Goal: Task Accomplishment & Management: Manage account settings

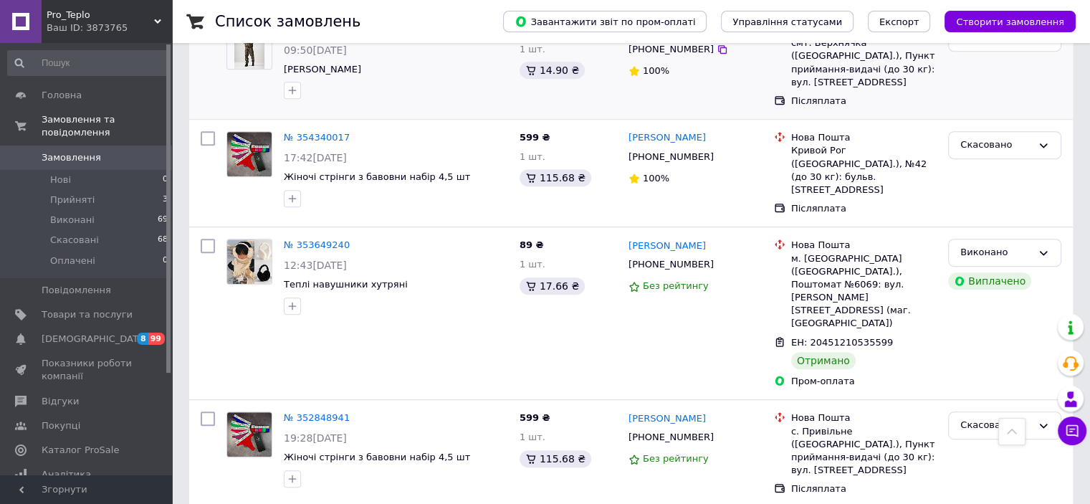
scroll to position [645, 0]
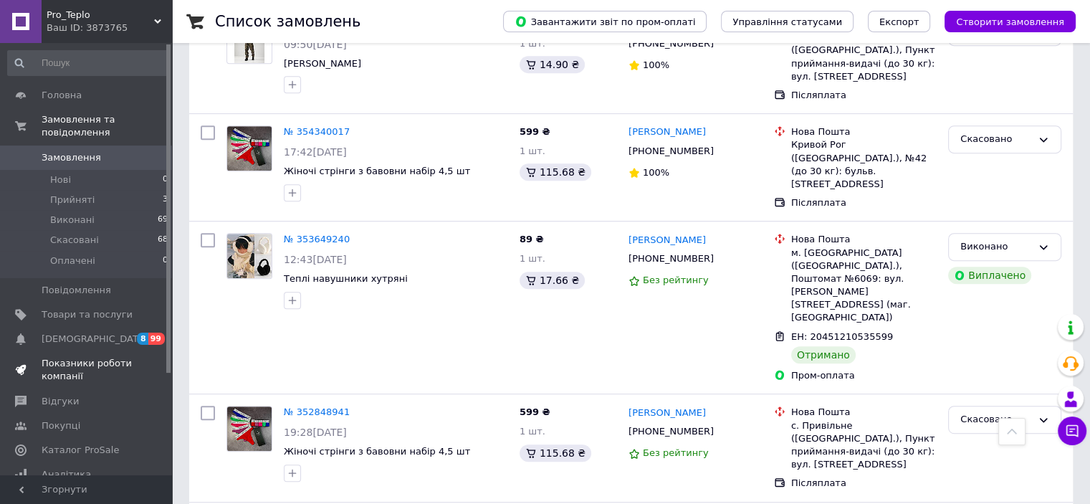
click at [74, 357] on span "Показники роботи компанії" at bounding box center [87, 370] width 91 height 26
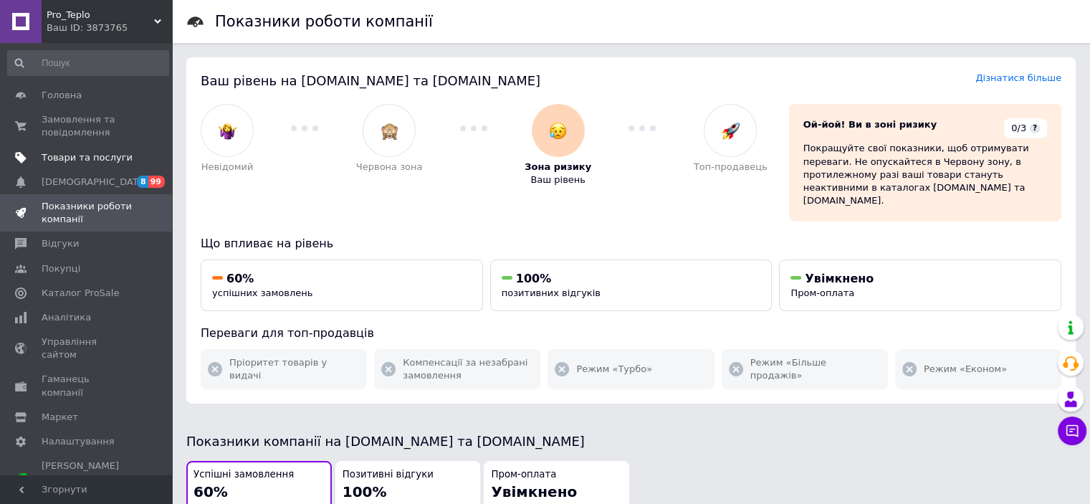
click at [59, 154] on span "Товари та послуги" at bounding box center [87, 157] width 91 height 13
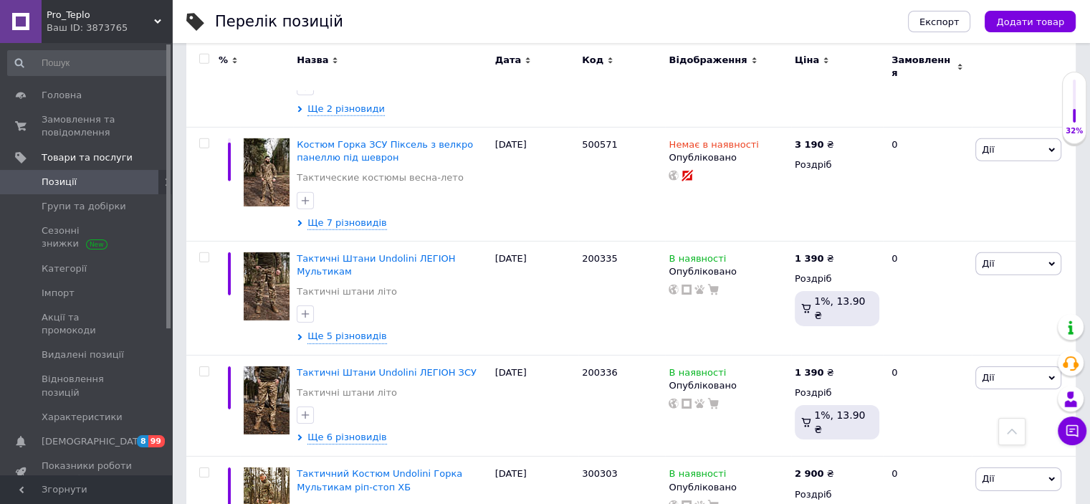
scroll to position [10272, 0]
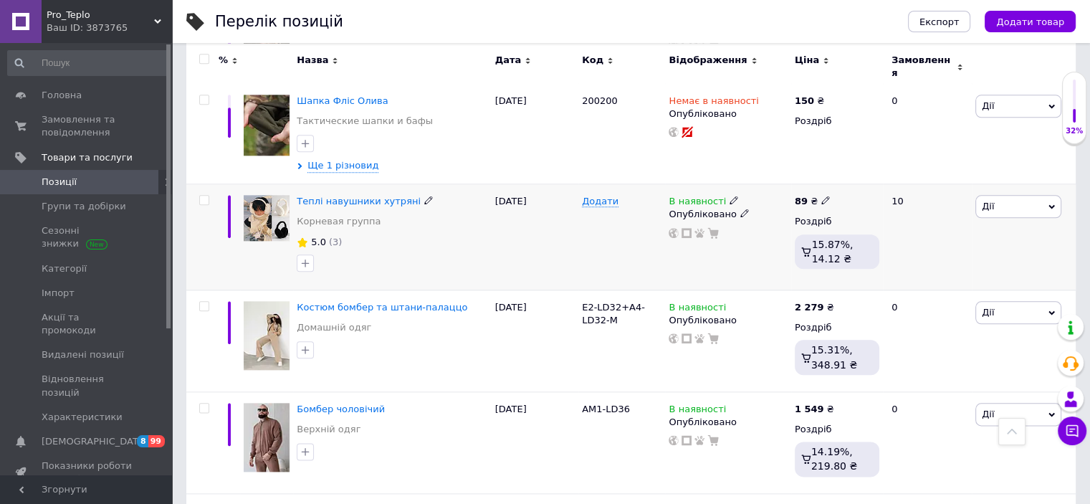
scroll to position [1648, 0]
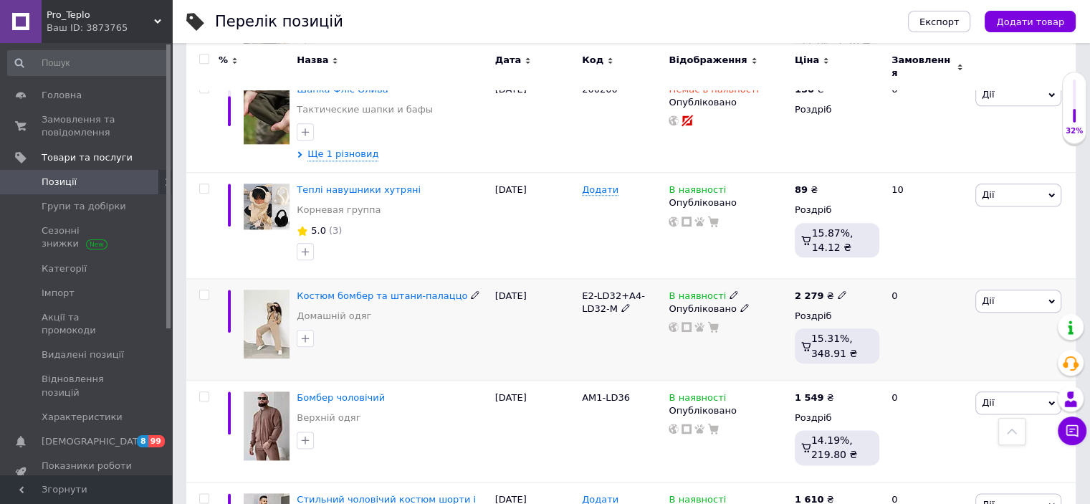
drag, startPoint x: 338, startPoint y: 222, endPoint x: 1046, endPoint y: 224, distance: 707.4
click at [1046, 290] on span "Дії" at bounding box center [1018, 301] width 86 height 23
click at [925, 439] on li "Приховати" at bounding box center [966, 449] width 190 height 20
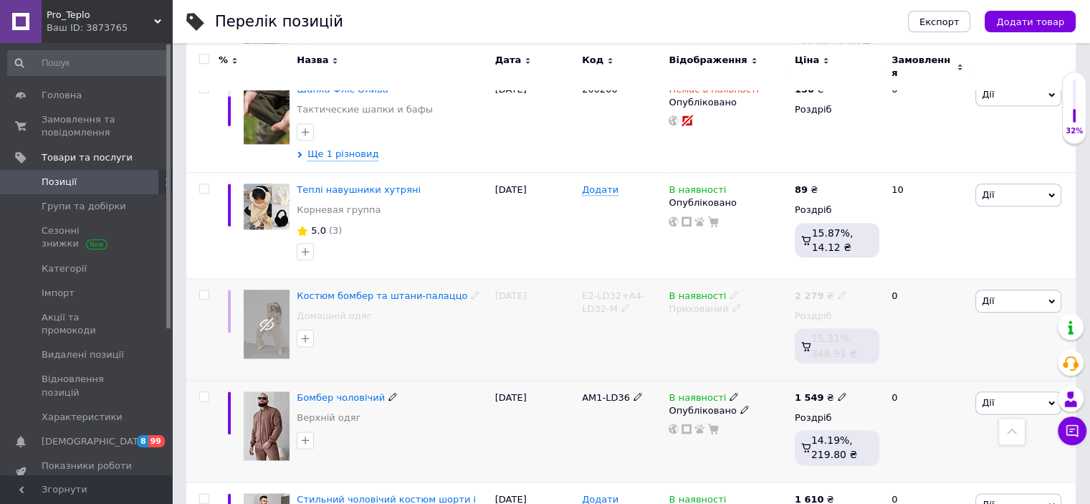
click at [1046, 391] on span "Дії" at bounding box center [1018, 402] width 86 height 23
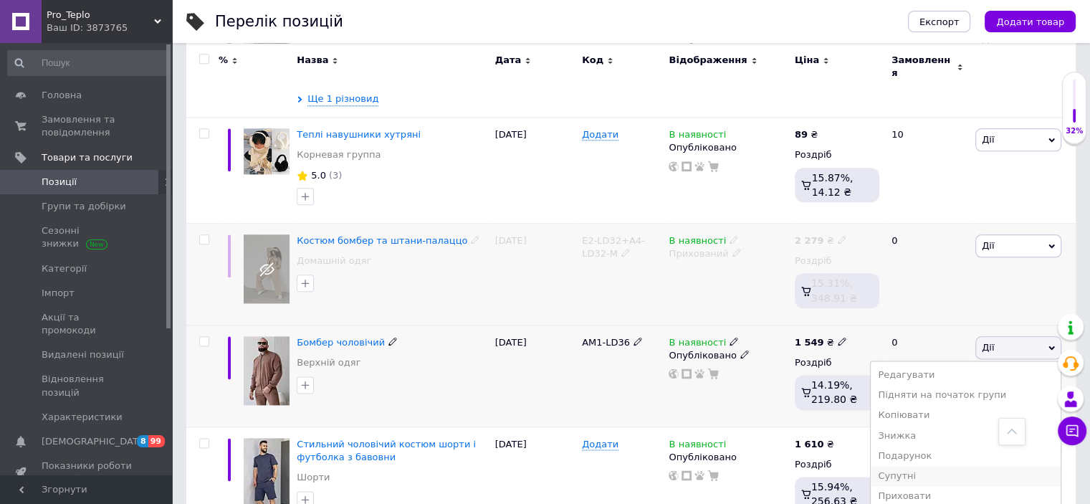
scroll to position [1720, 0]
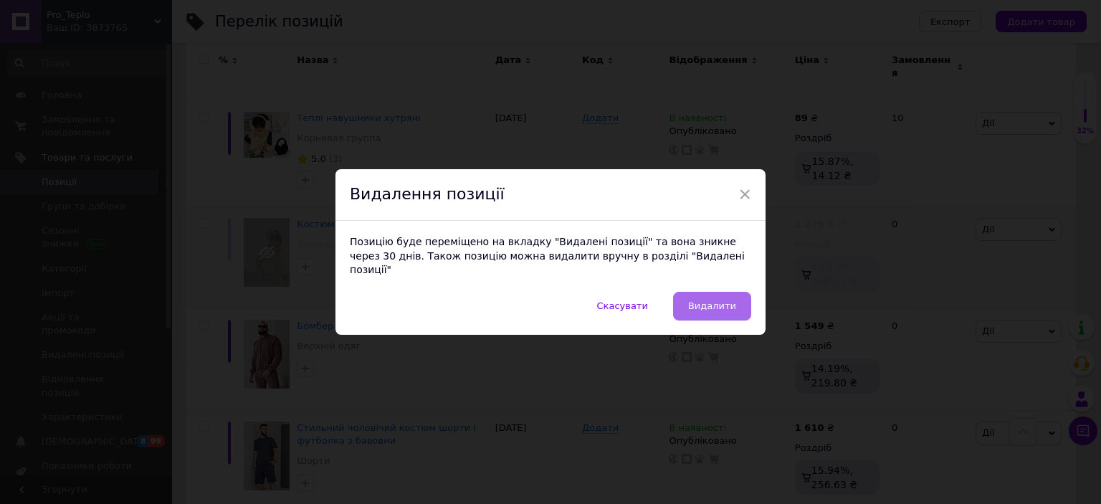
click at [720, 302] on span "Видалити" at bounding box center [712, 305] width 48 height 11
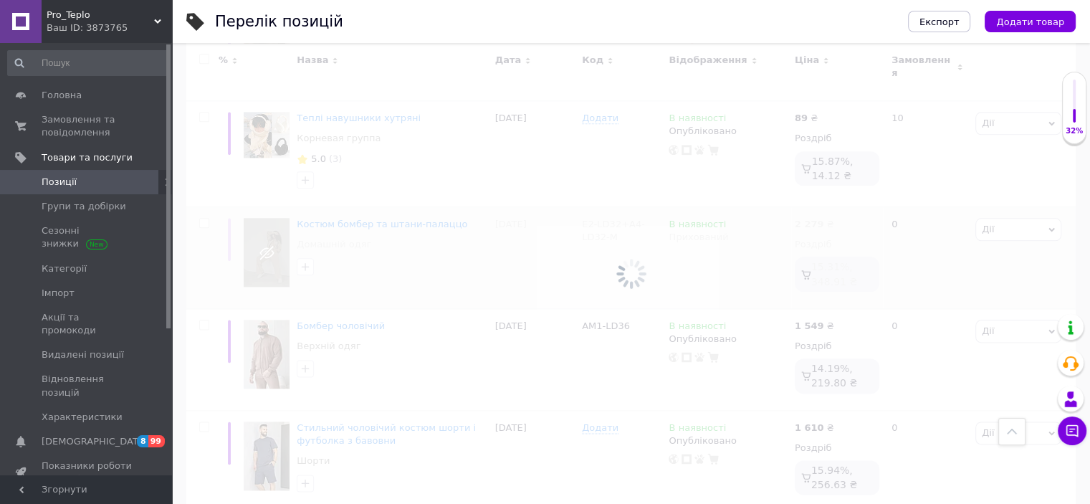
click at [1044, 150] on div at bounding box center [631, 273] width 918 height 461
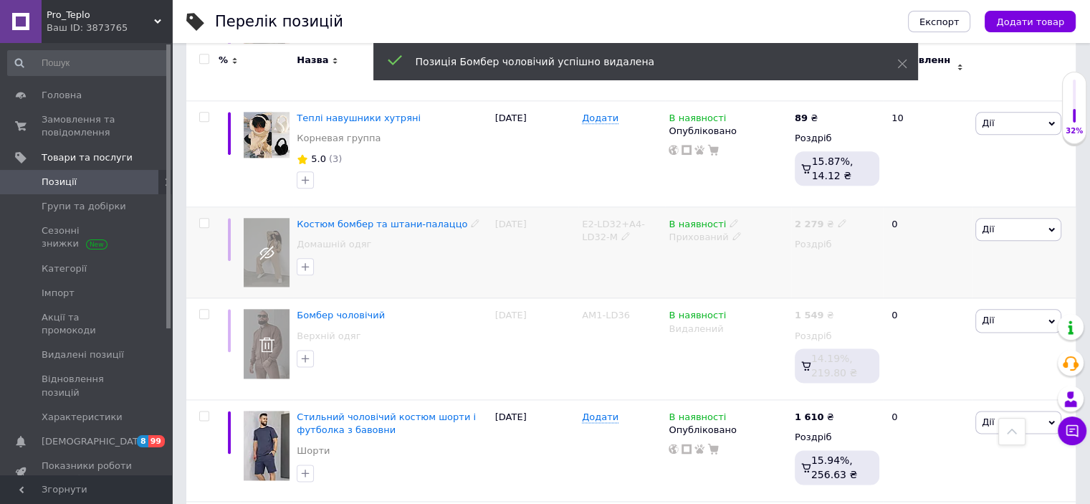
click at [1048, 218] on span "Дії" at bounding box center [1018, 229] width 86 height 23
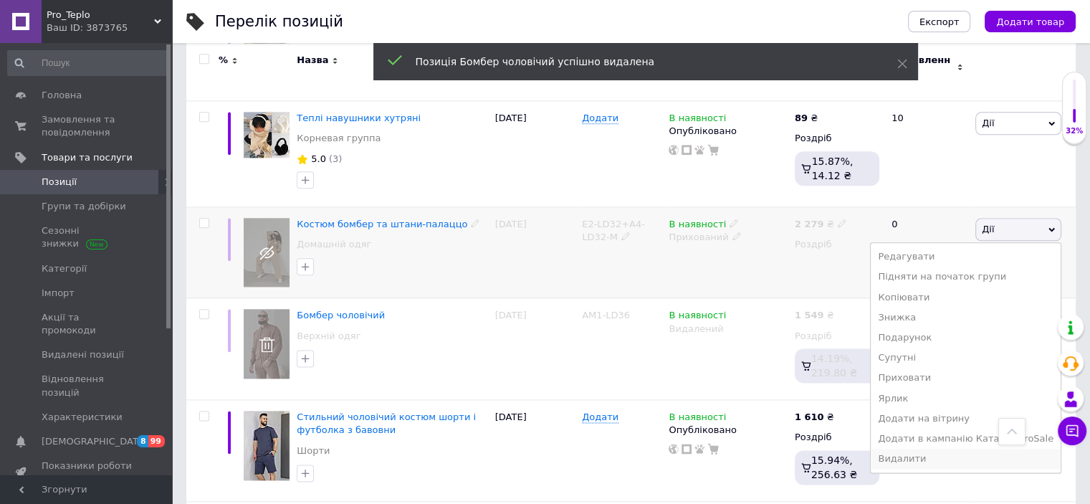
click at [927, 449] on li "Видалити" at bounding box center [966, 459] width 190 height 20
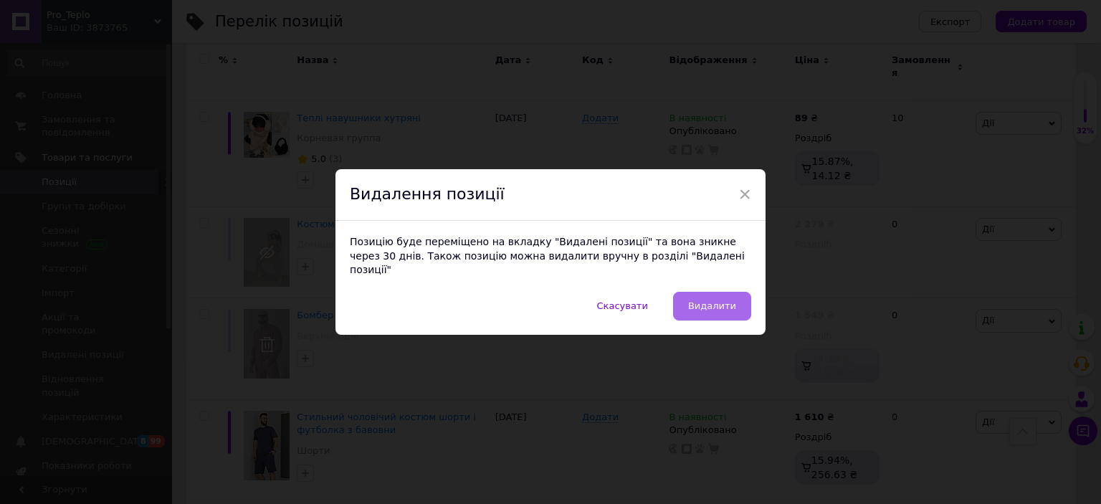
click at [707, 300] on span "Видалити" at bounding box center [712, 305] width 48 height 11
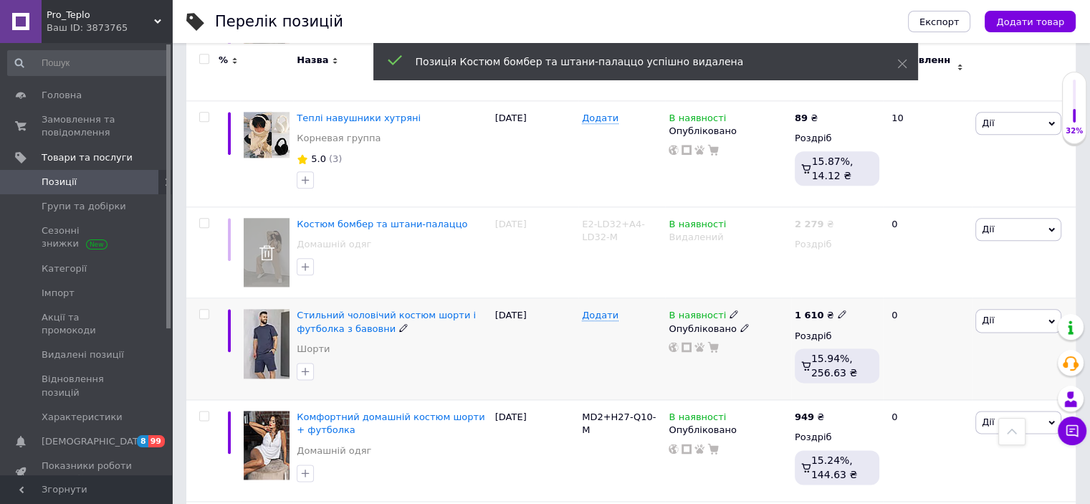
click at [1046, 309] on span "Дії" at bounding box center [1018, 320] width 86 height 23
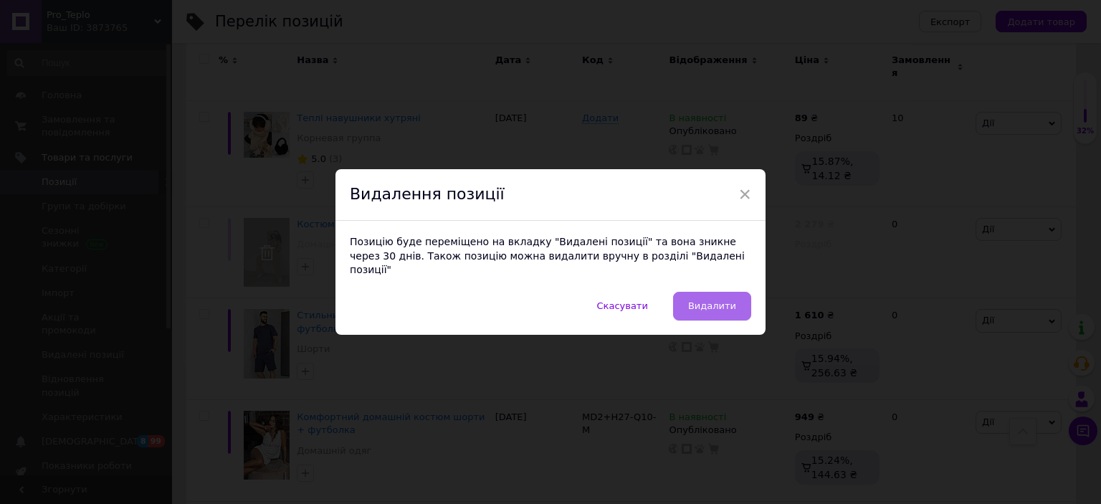
click at [727, 300] on span "Видалити" at bounding box center [712, 305] width 48 height 11
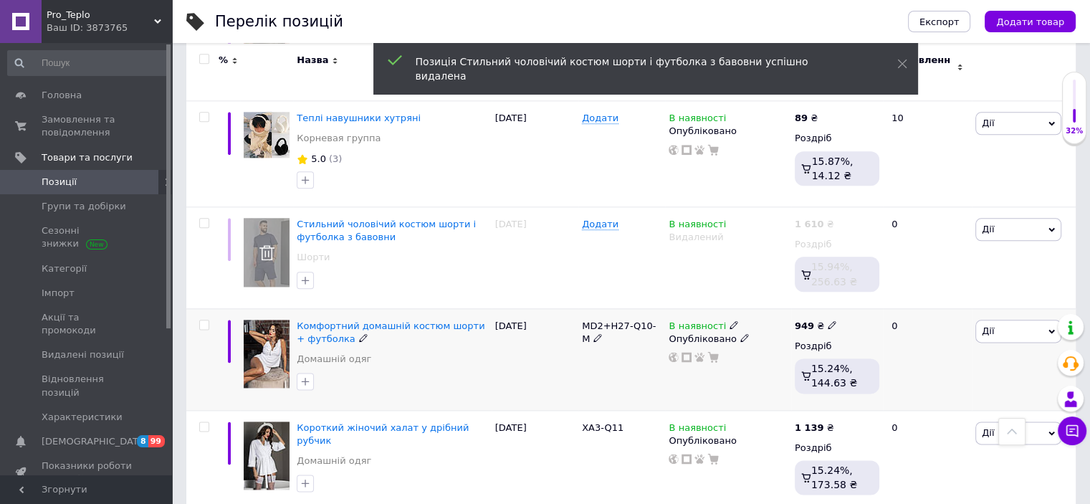
click at [1047, 320] on span "Дії" at bounding box center [1018, 331] width 86 height 23
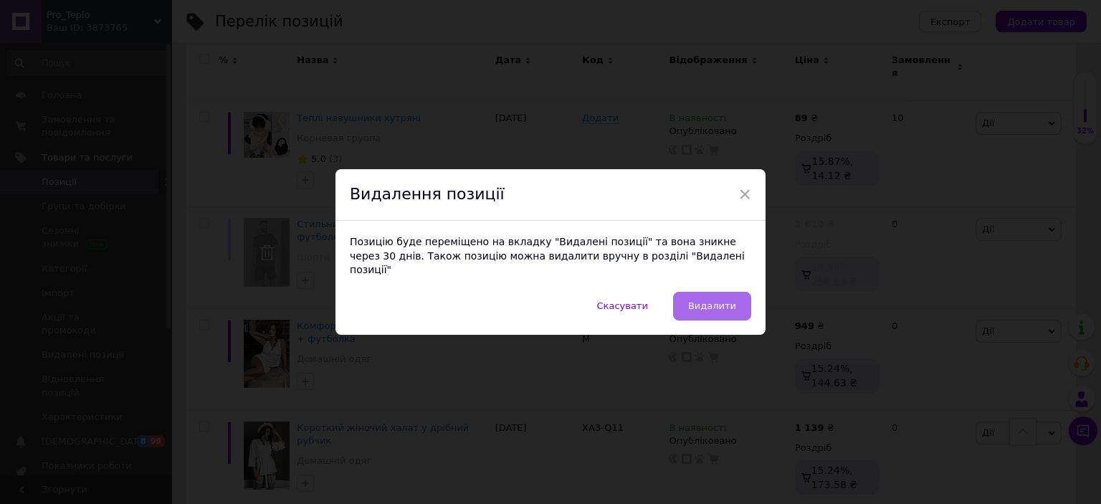
click at [715, 300] on span "Видалити" at bounding box center [712, 305] width 48 height 11
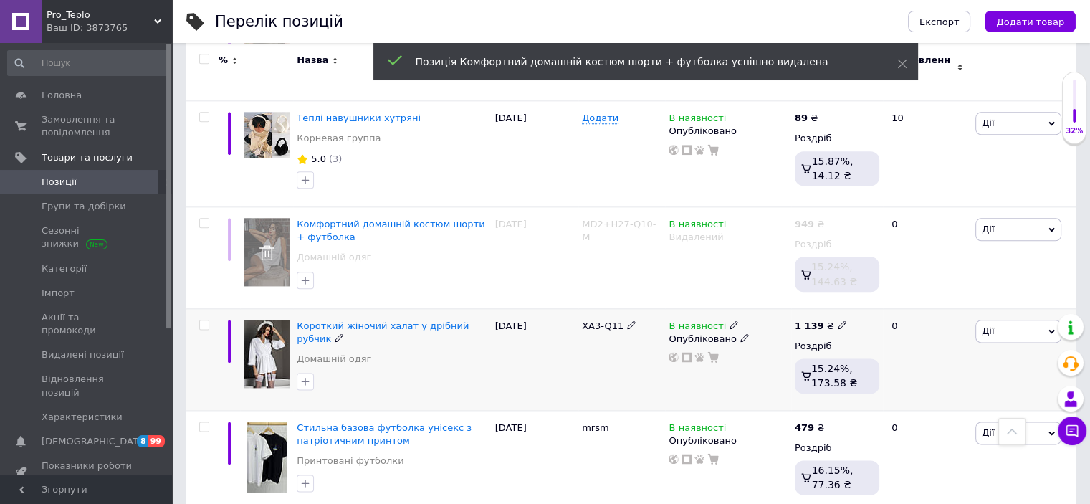
click at [1054, 328] on icon at bounding box center [1052, 331] width 6 height 6
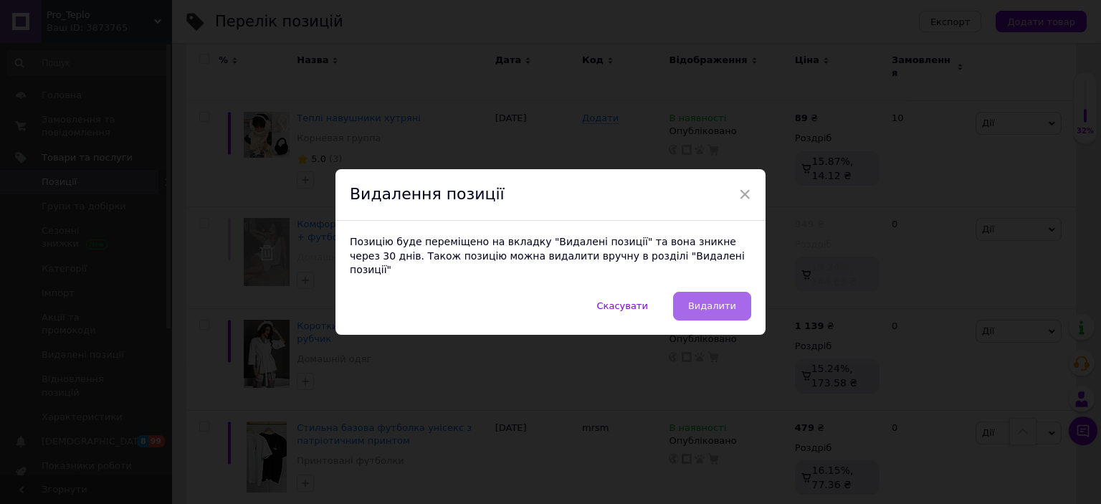
click at [720, 300] on span "Видалити" at bounding box center [712, 305] width 48 height 11
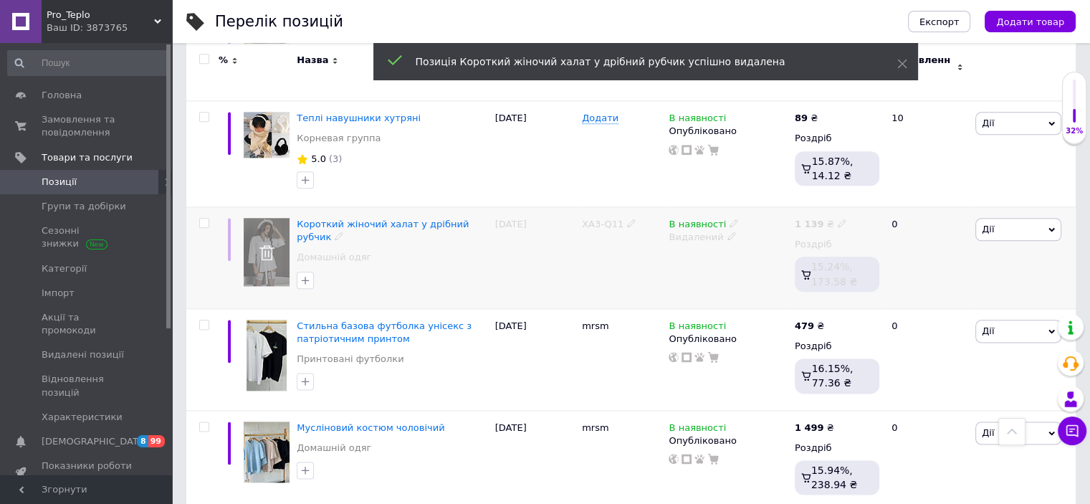
click at [1049, 226] on icon at bounding box center [1052, 229] width 6 height 6
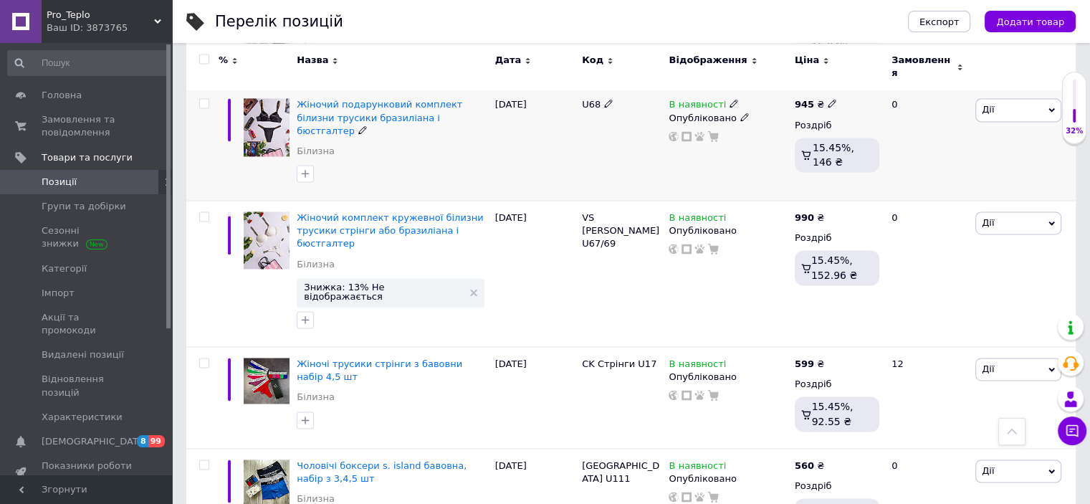
scroll to position [2150, 0]
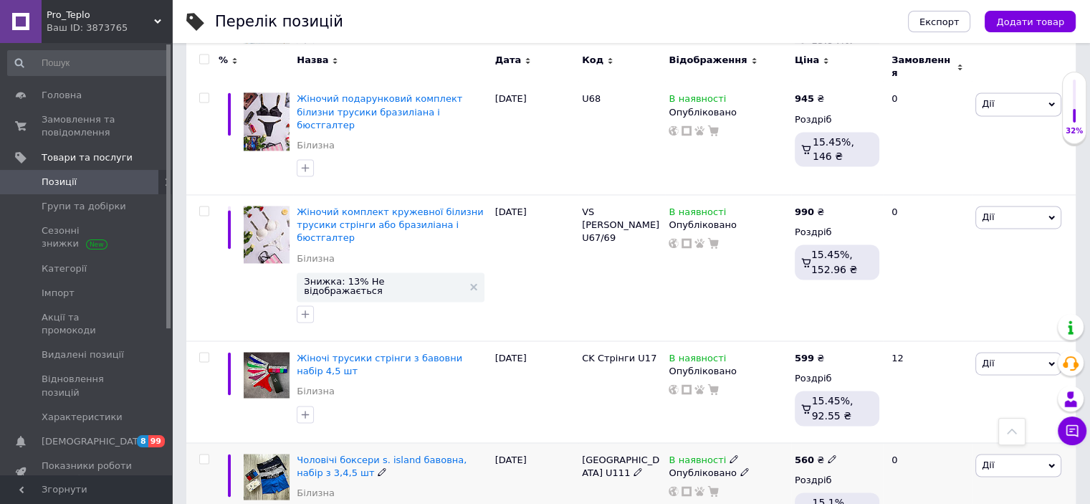
click at [829, 455] on use at bounding box center [832, 459] width 8 height 8
type input "599"
click at [934, 341] on div "12" at bounding box center [927, 392] width 89 height 102
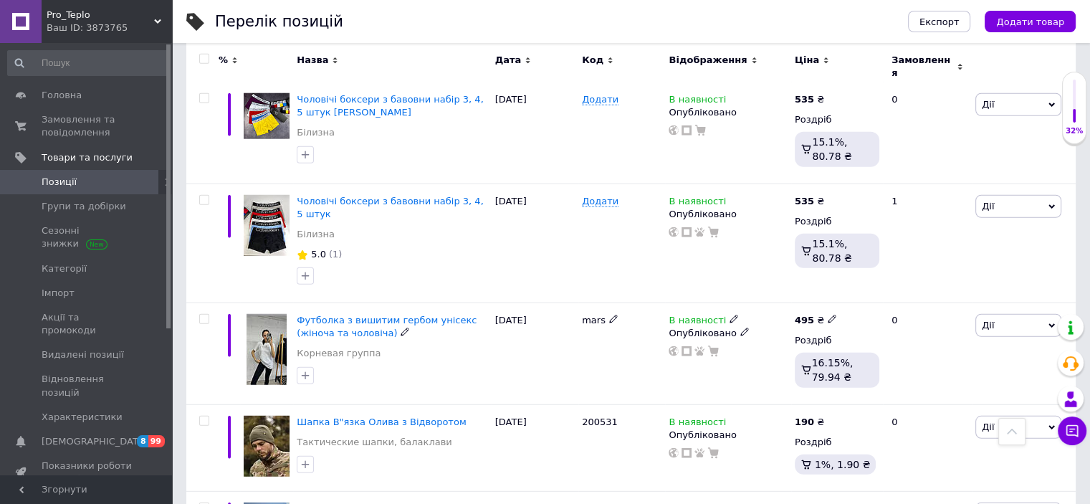
scroll to position [3870, 0]
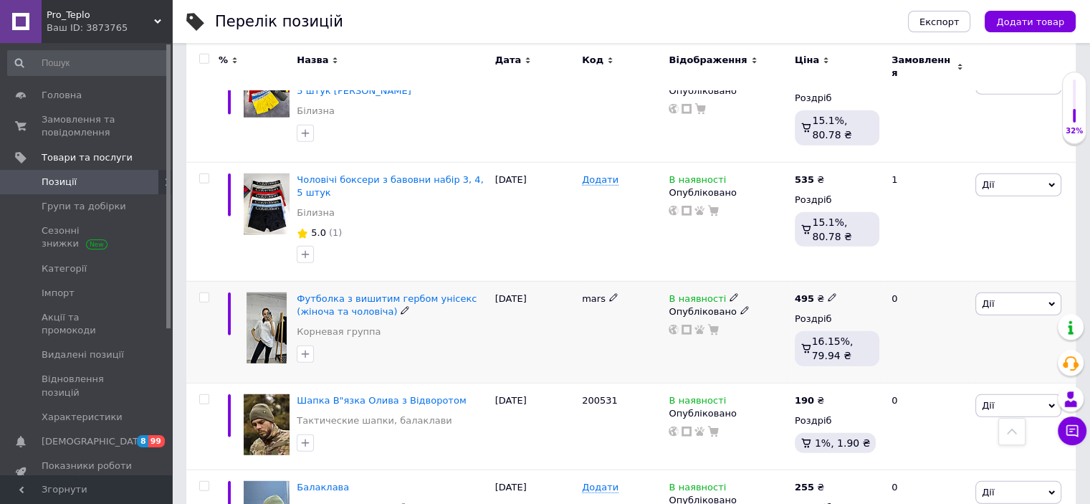
click at [828, 293] on icon at bounding box center [832, 297] width 9 height 9
drag, startPoint x: 870, startPoint y: 162, endPoint x: 839, endPoint y: 166, distance: 31.0
click at [839, 240] on div "Ціна 495 Валюта ₴ $ EUR CHF GBP ¥ PLN ₸ MDL HUF KGS CNY TRY KRW lei" at bounding box center [933, 300] width 195 height 120
type input "549"
click at [741, 162] on div "В наявності Опубліковано" at bounding box center [727, 221] width 125 height 119
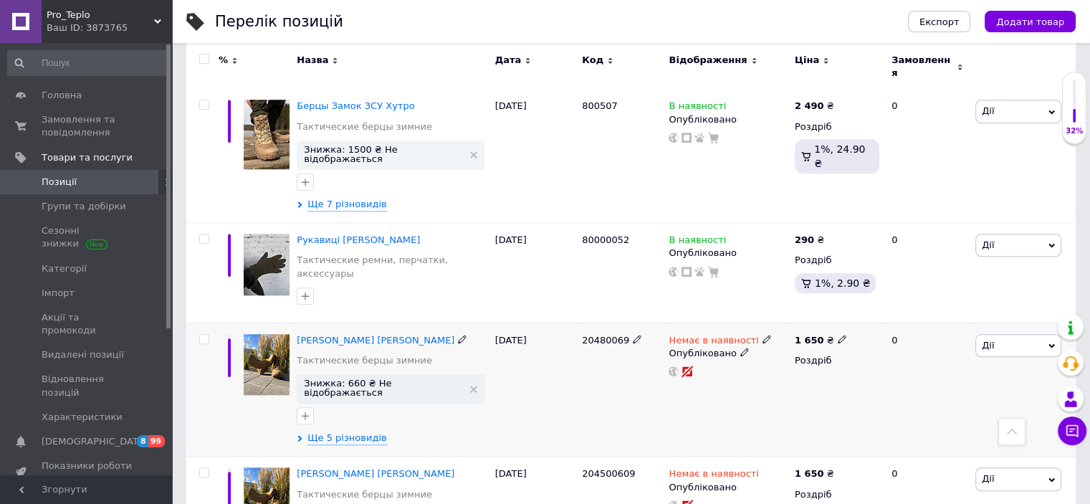
scroll to position [6737, 0]
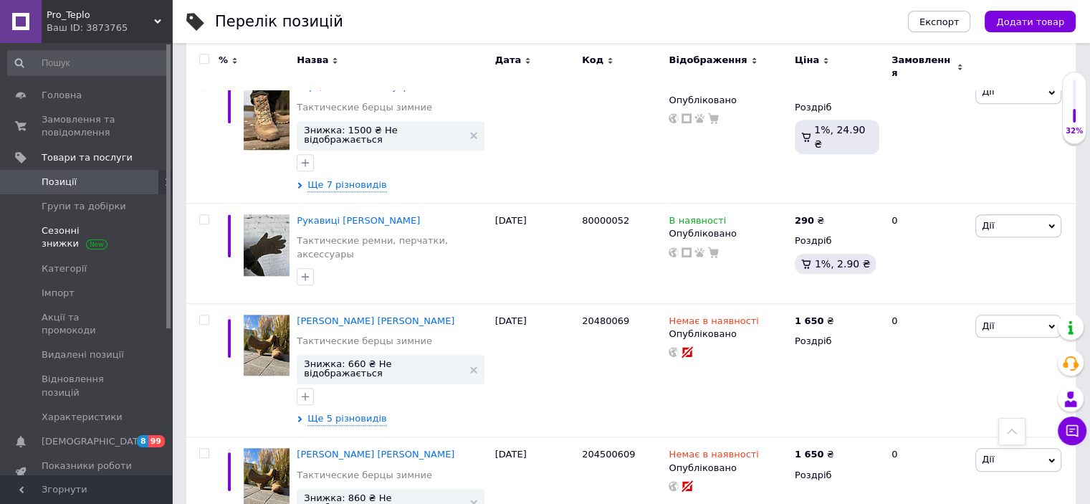
click at [55, 235] on span "Сезонні знижки" at bounding box center [87, 237] width 91 height 26
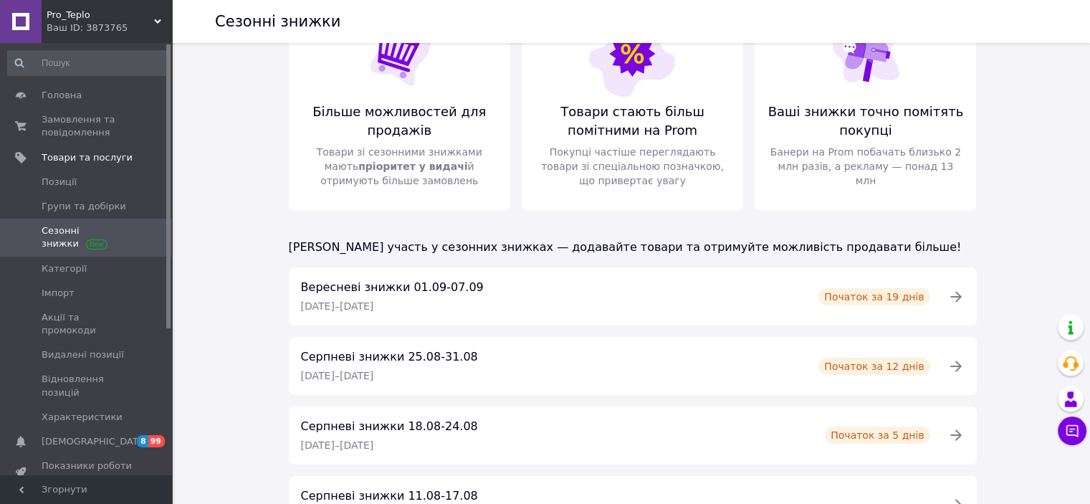
scroll to position [279, 0]
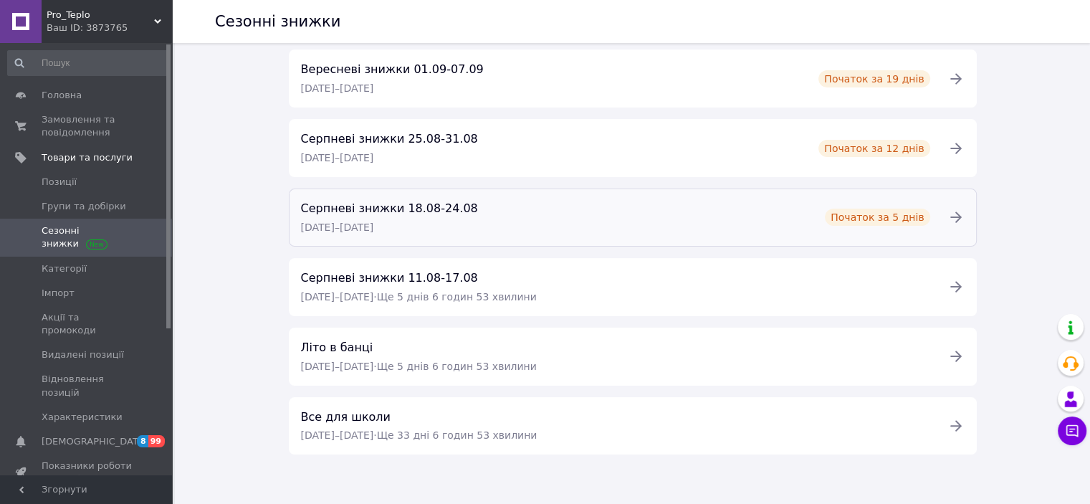
click at [500, 204] on div "Серпневі знижки [DATE]-[DATE] [DATE] – [DATE] Початок за 5 днів" at bounding box center [615, 217] width 646 height 37
